Goal: Transaction & Acquisition: Purchase product/service

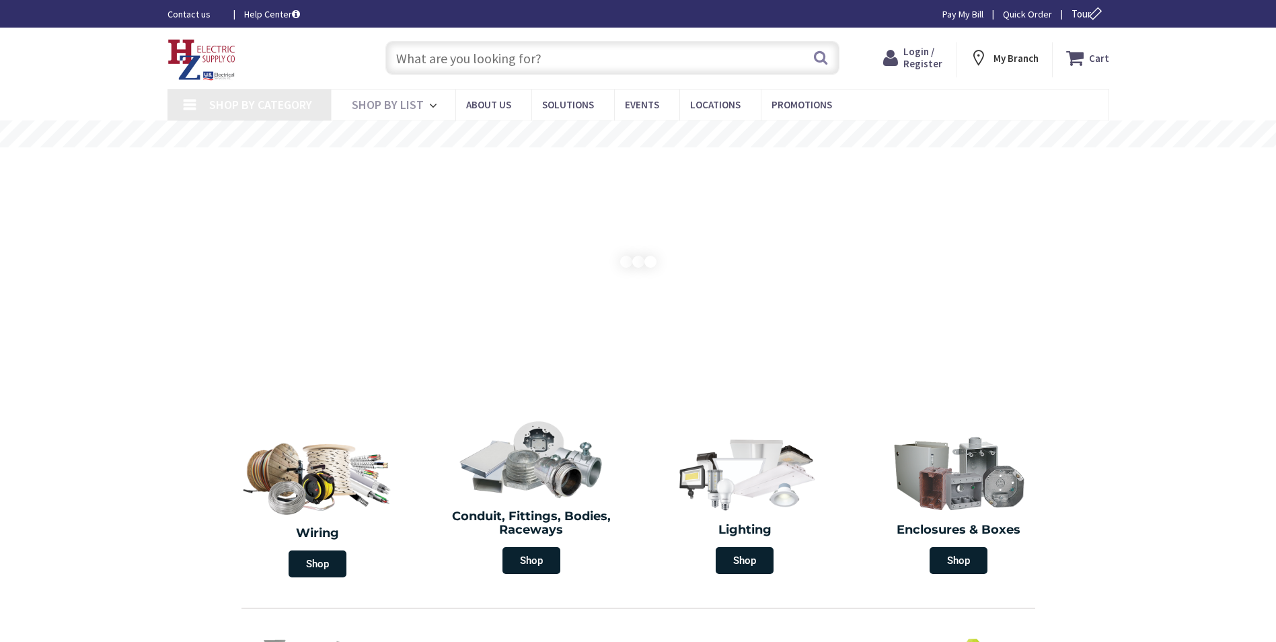
click at [529, 61] on input "text" at bounding box center [612, 58] width 454 height 34
type input "[STREET_ADDRESS][PERSON_NAME]"
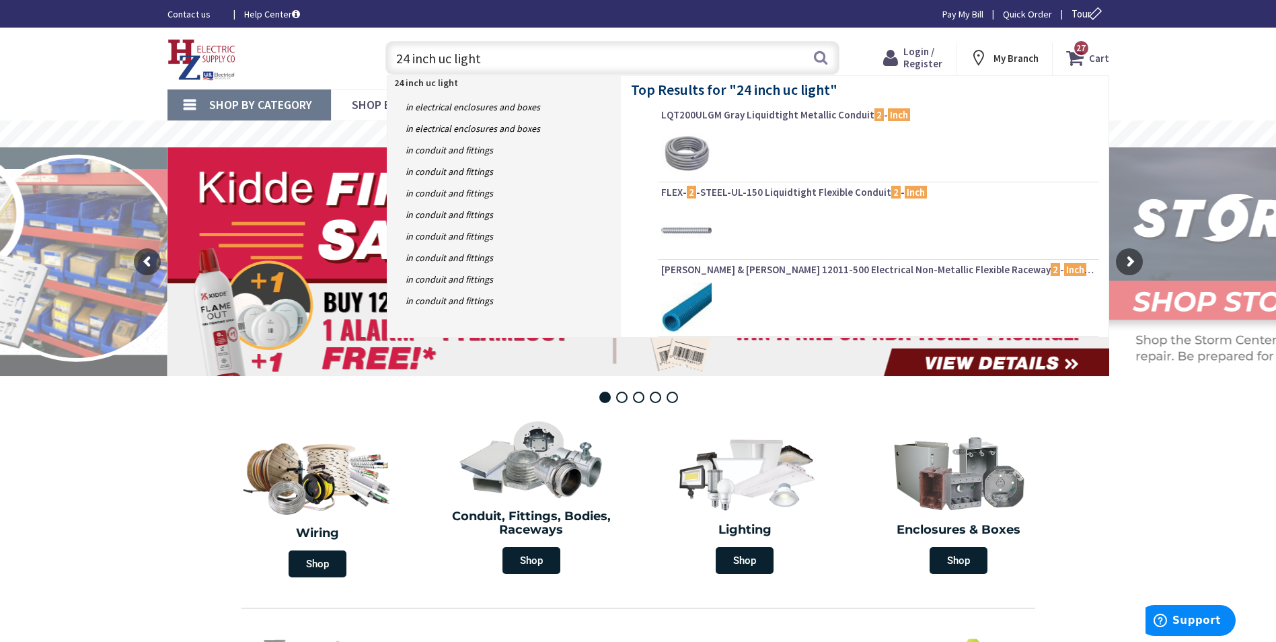
type input "24 inch uc lights"
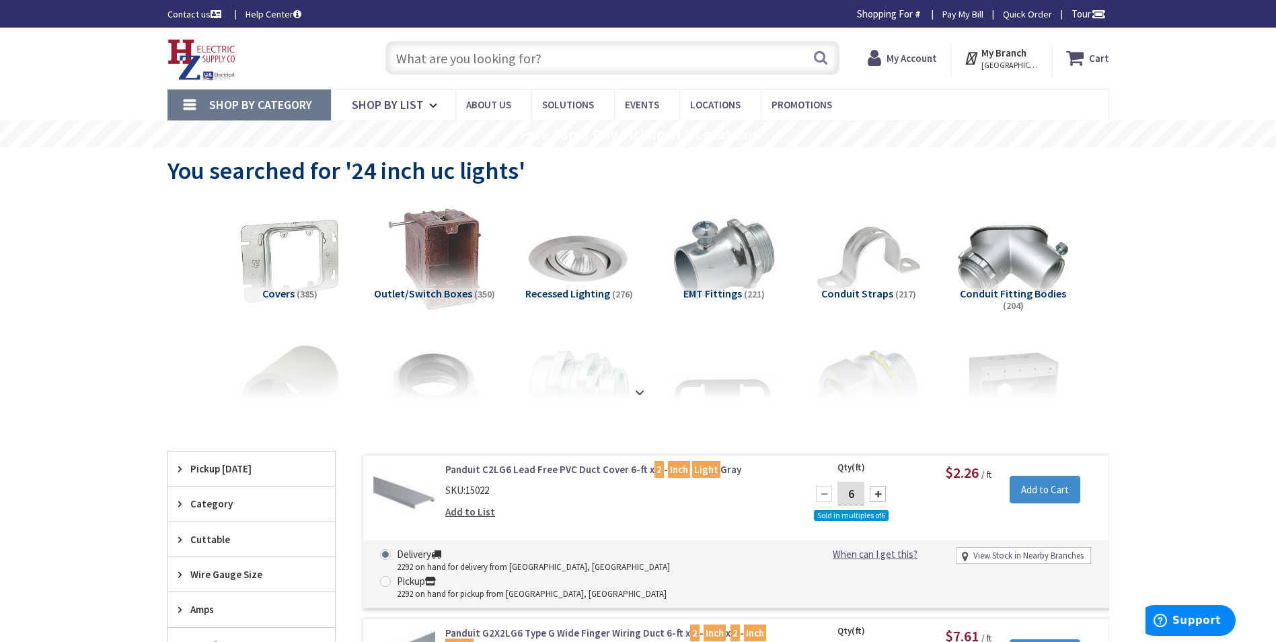
click at [484, 77] on div "Search" at bounding box center [609, 57] width 461 height 43
click at [484, 67] on input "text" at bounding box center [612, 58] width 454 height 34
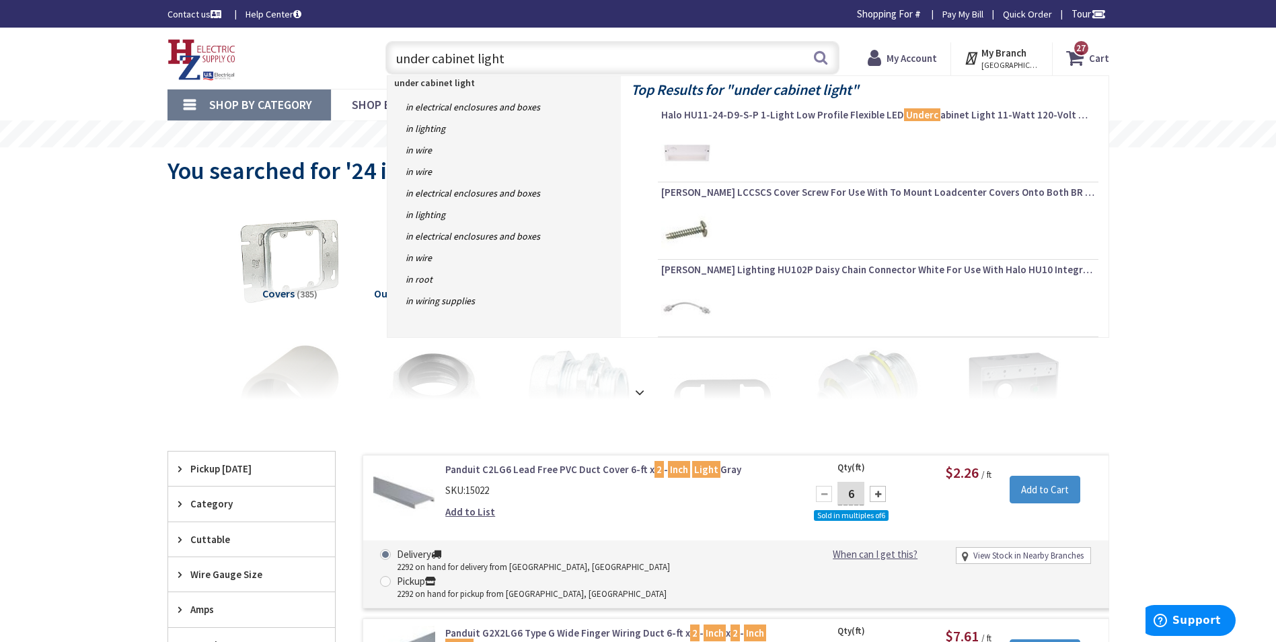
type input "under cabinet lights"
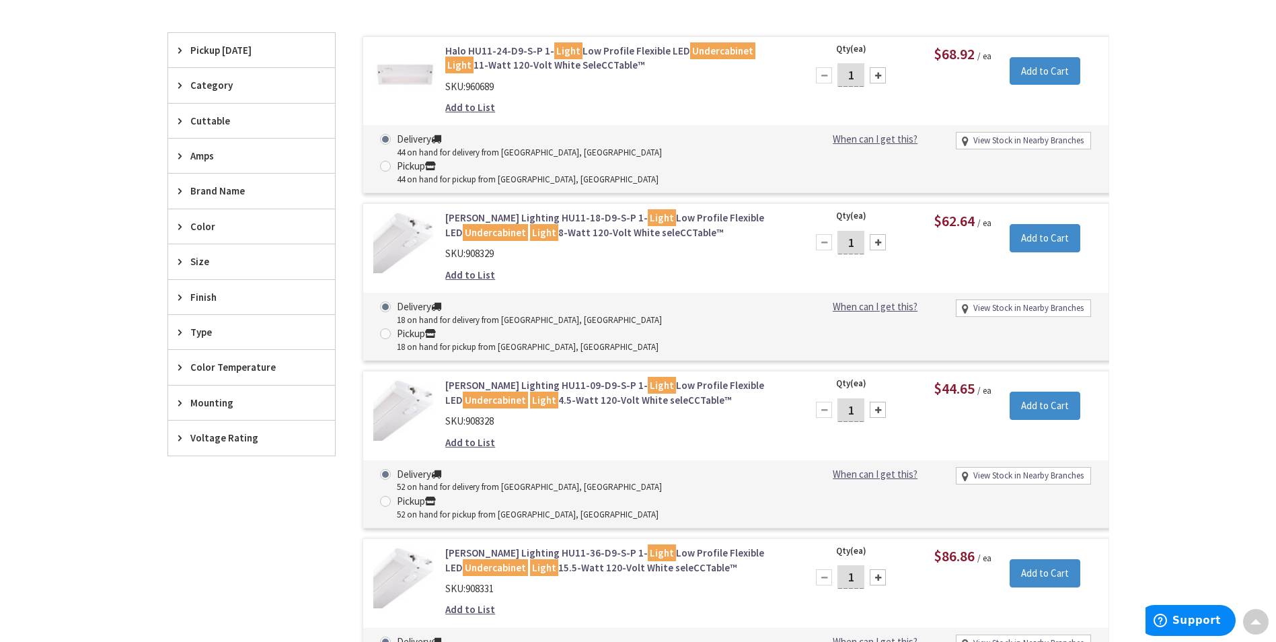
scroll to position [271, 0]
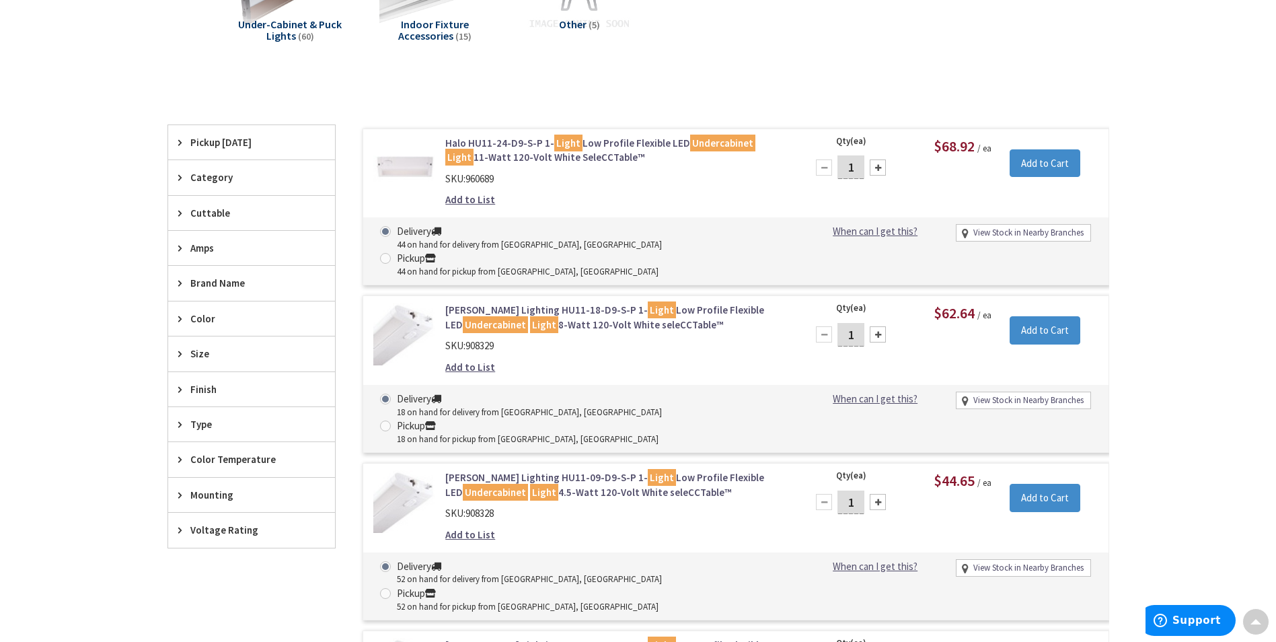
click at [483, 141] on link "Halo HU11-24-D9-S-P 1- Light Low Profile Flexible LED Undercabinet Light 11-Wat…" at bounding box center [616, 150] width 342 height 29
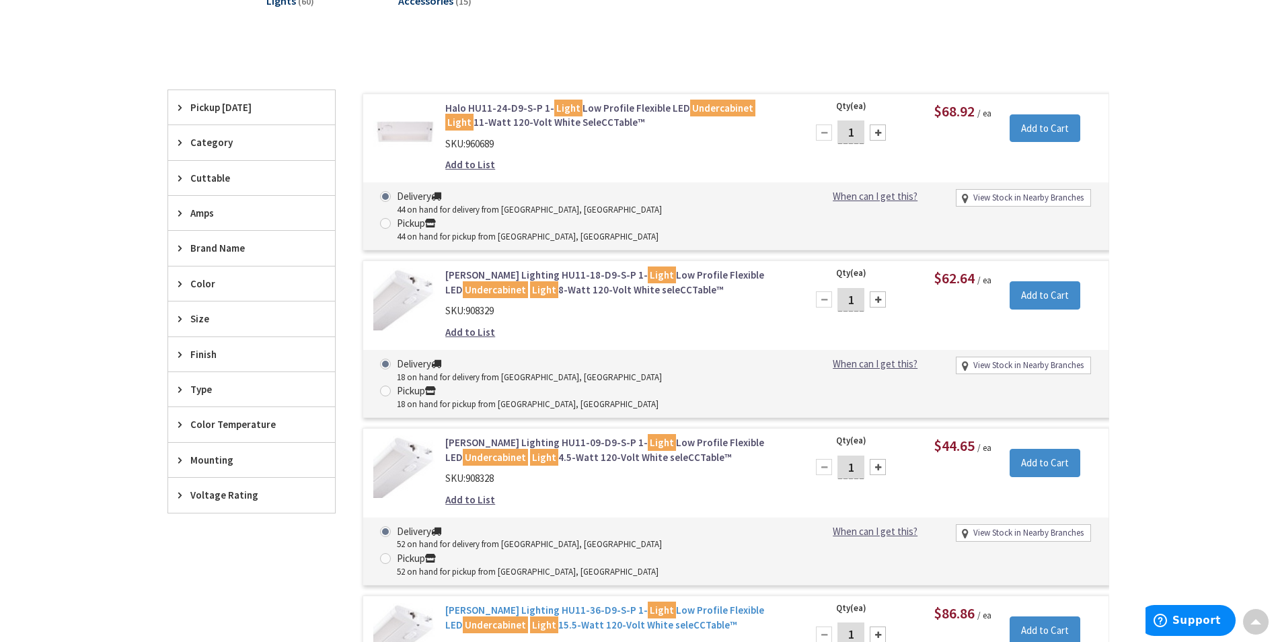
scroll to position [303, 0]
